Goal: Information Seeking & Learning: Check status

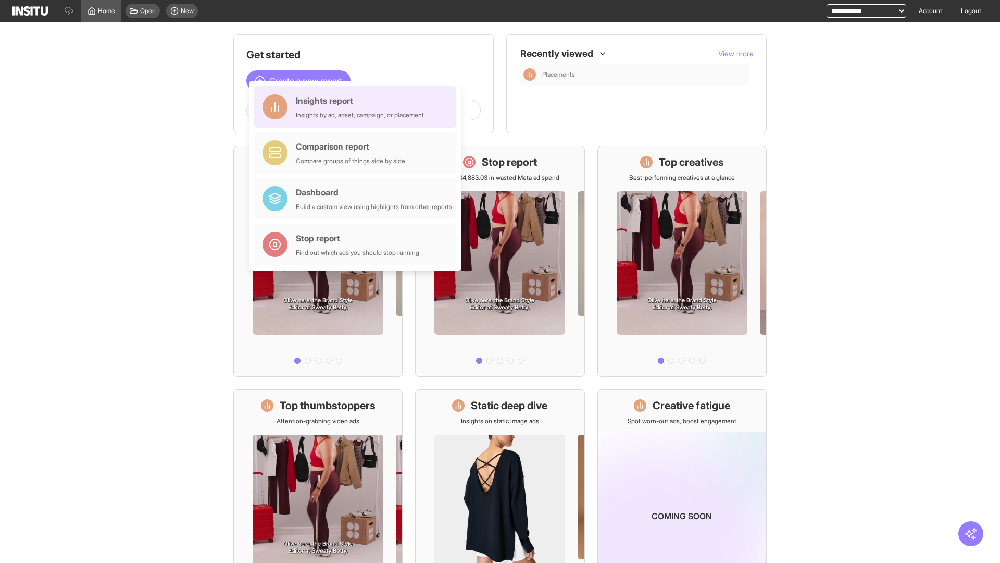
click at [358, 107] on div "Insights report Insights by ad, adset, campaign, or placement" at bounding box center [360, 106] width 128 height 25
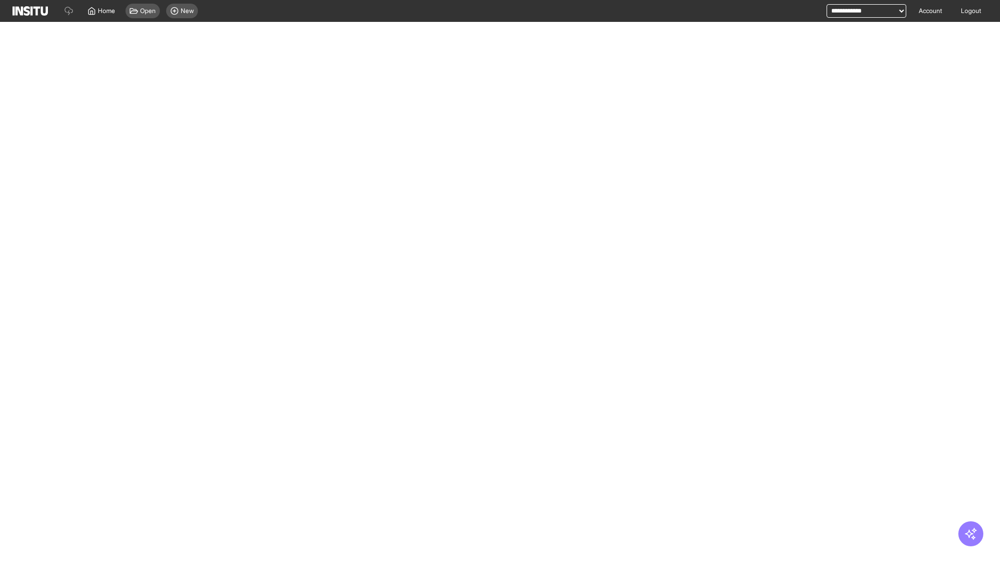
select select "**"
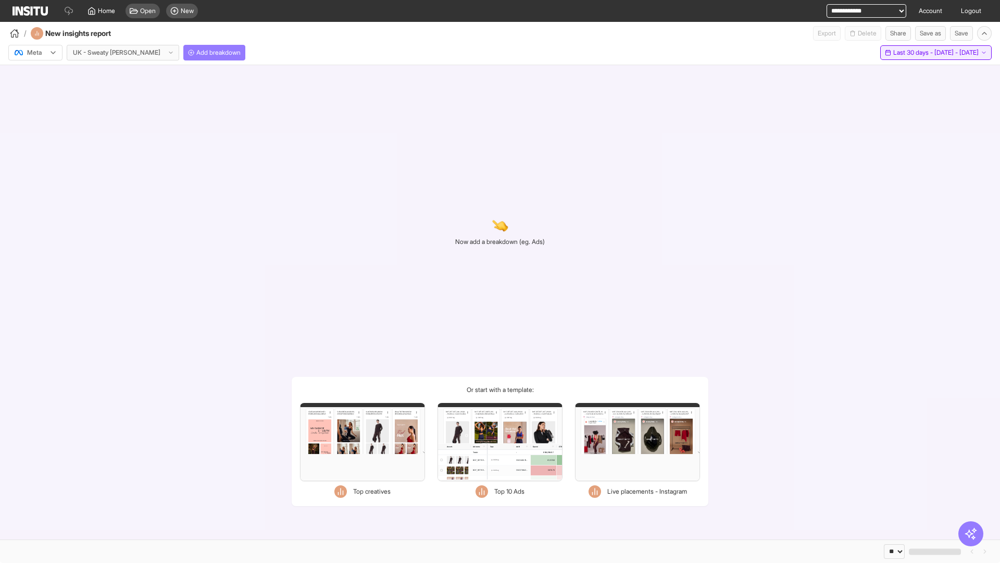
click at [912, 53] on span "Last 30 days - [DATE] - [DATE]" at bounding box center [936, 52] width 85 height 8
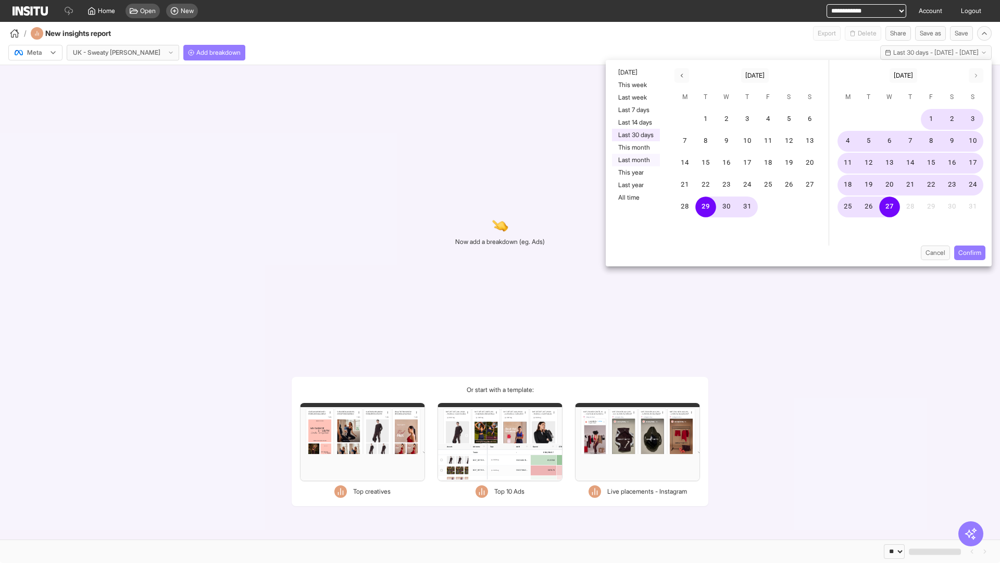
click at [635, 160] on button "Last month" at bounding box center [636, 160] width 48 height 13
